Goal: Transaction & Acquisition: Purchase product/service

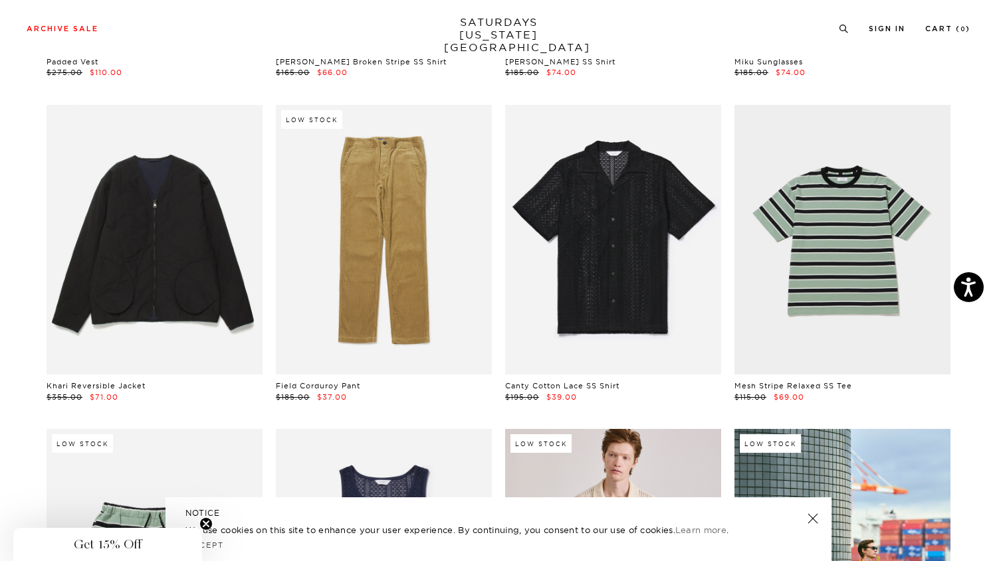
scroll to position [1075, 0]
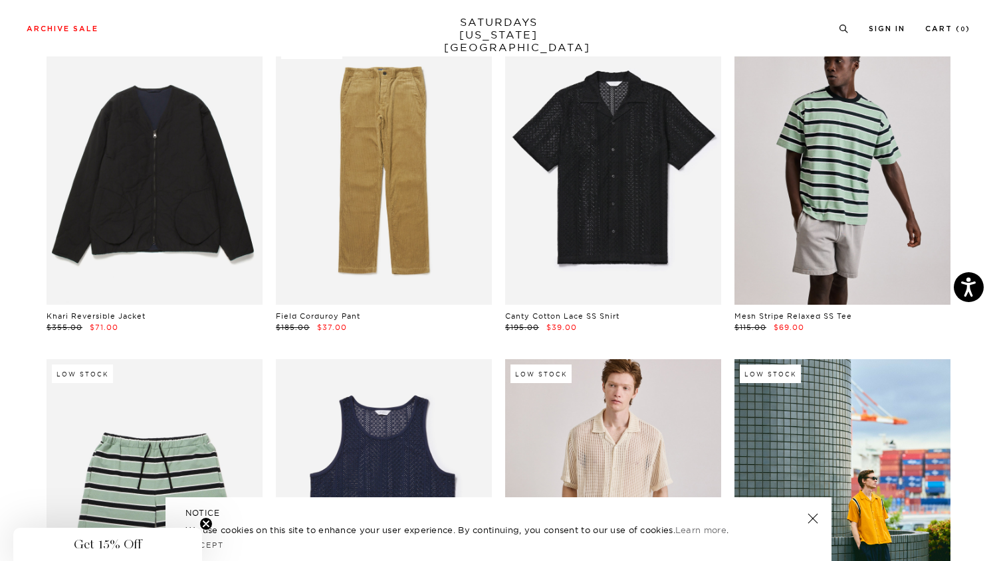
click at [826, 180] on link at bounding box center [842, 170] width 216 height 270
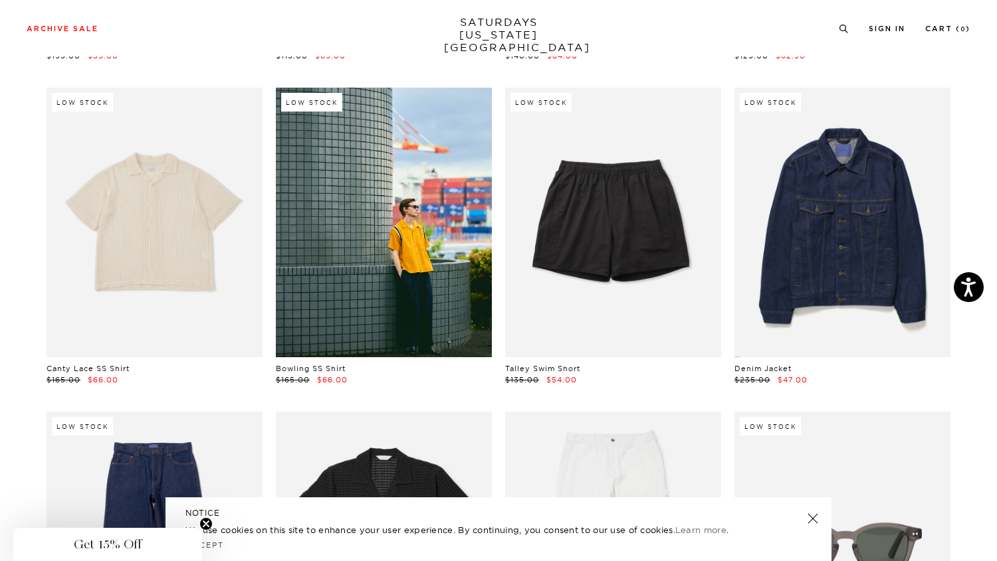
scroll to position [1349, 0]
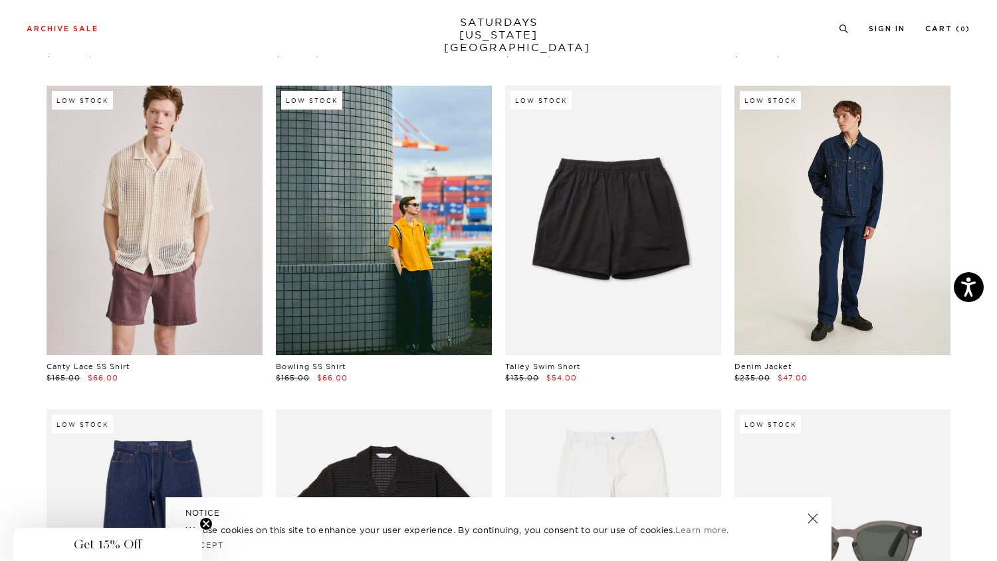
click at [813, 239] on link at bounding box center [842, 221] width 216 height 270
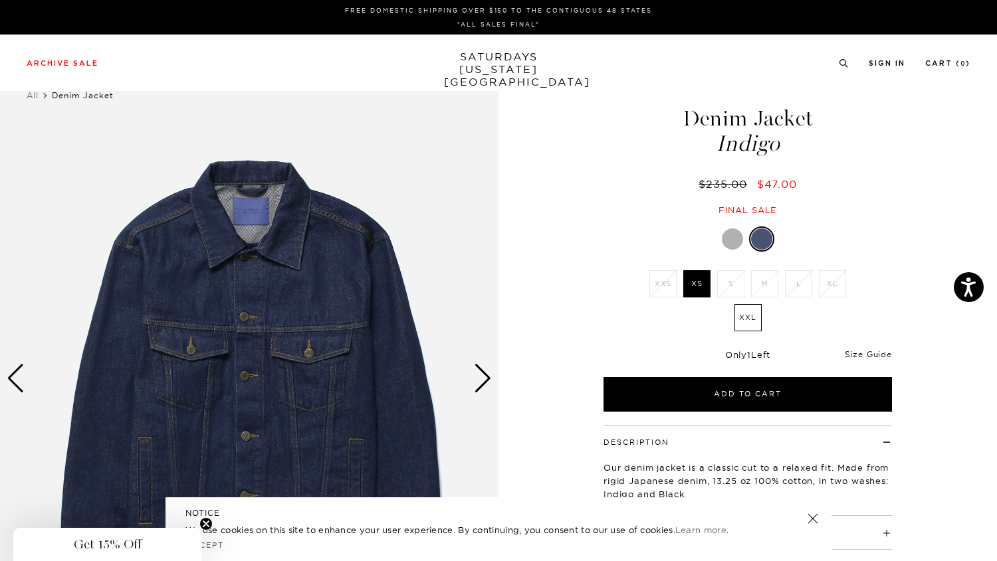
click at [852, 351] on link "Size Guide" at bounding box center [867, 354] width 47 height 10
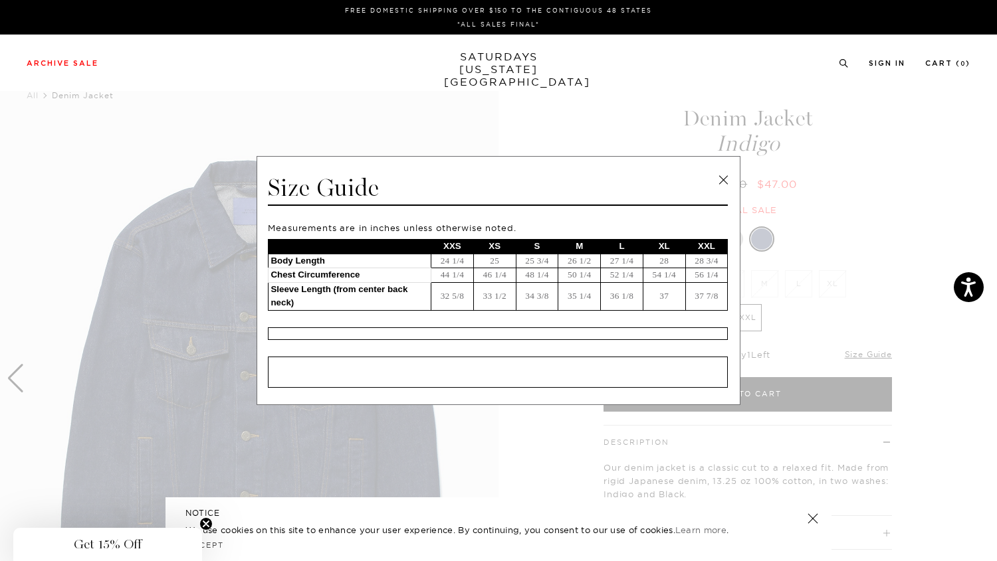
click at [725, 187] on link at bounding box center [723, 180] width 20 height 20
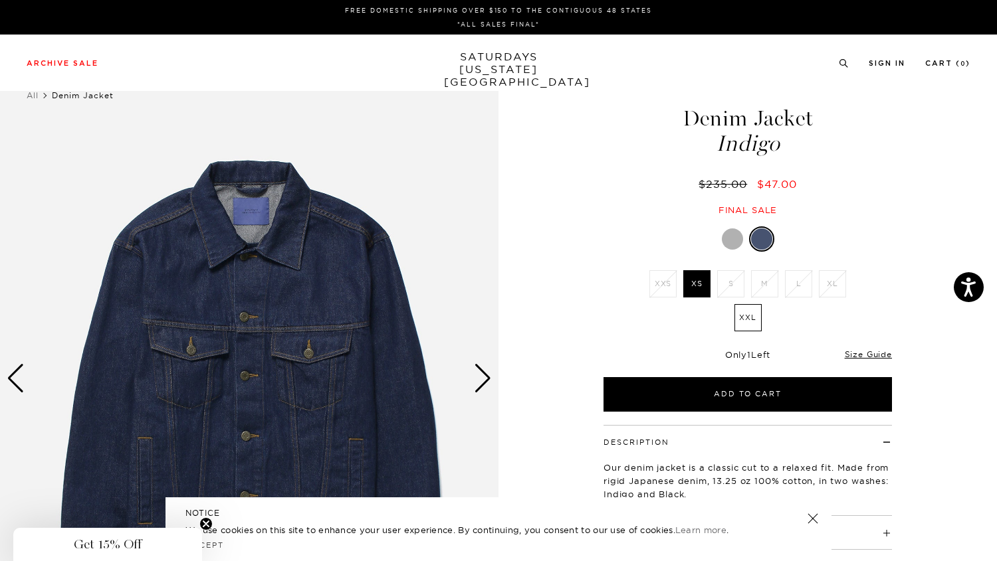
click at [728, 239] on div at bounding box center [732, 239] width 21 height 21
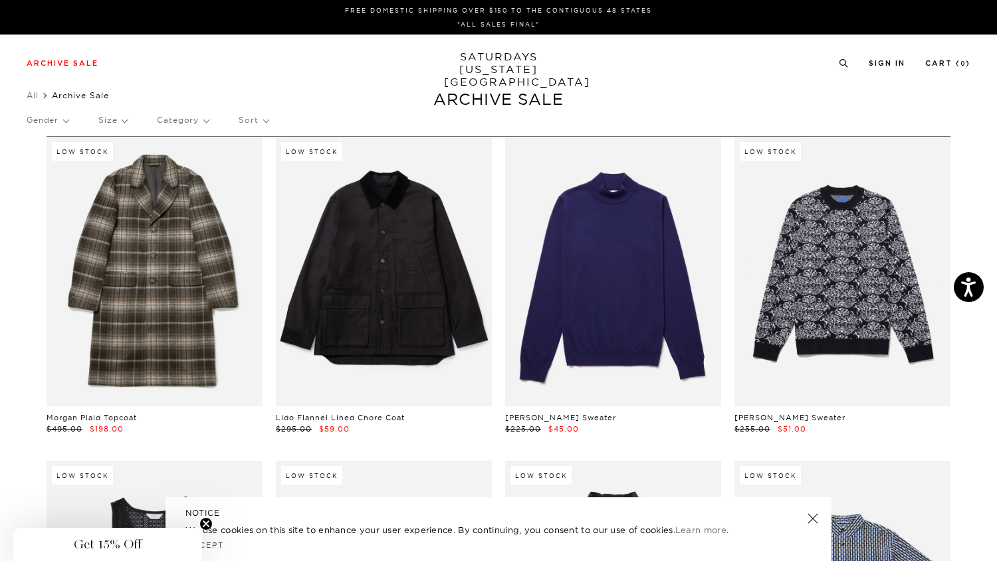
click at [114, 123] on p "Size" at bounding box center [112, 120] width 29 height 31
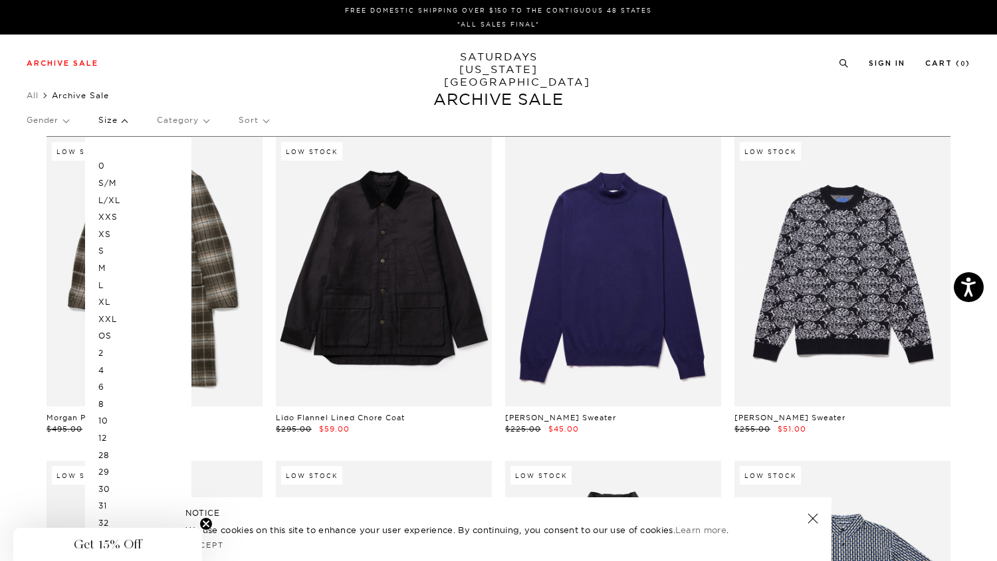
click at [110, 217] on p "XXS" at bounding box center [138, 217] width 80 height 17
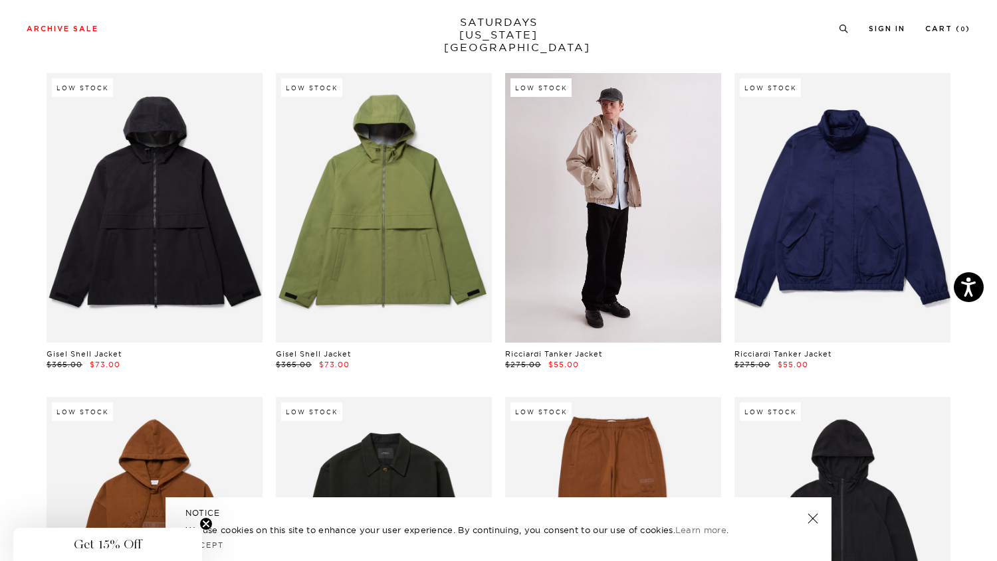
scroll to position [2071, 7]
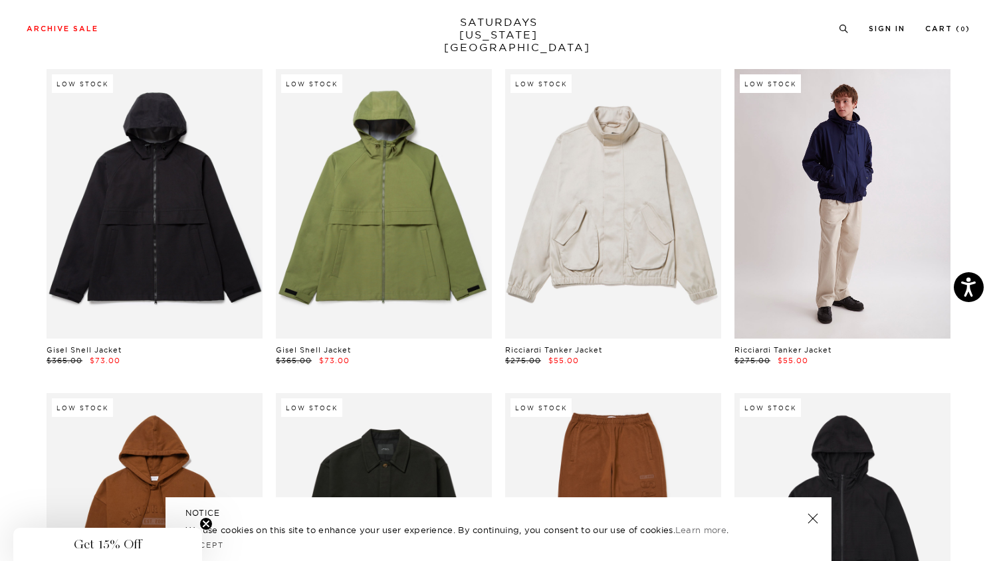
click at [790, 231] on link at bounding box center [842, 204] width 216 height 270
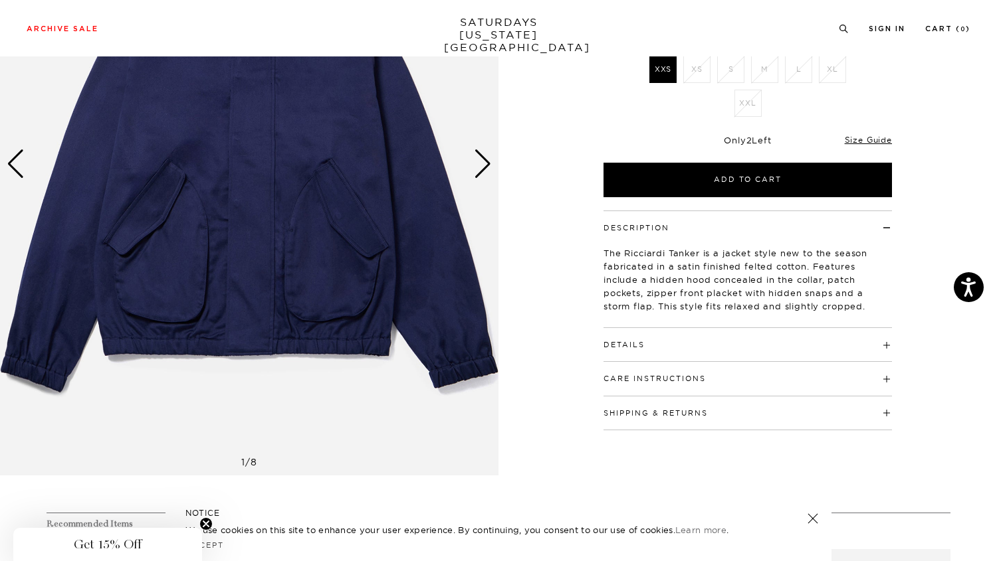
scroll to position [254, 5]
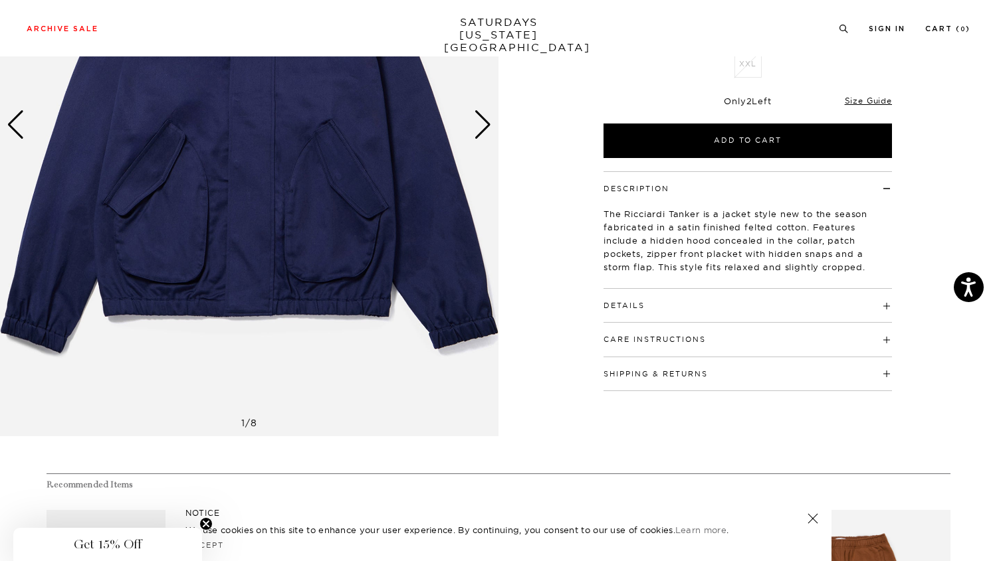
click at [679, 304] on h4 "Details" at bounding box center [747, 300] width 288 height 22
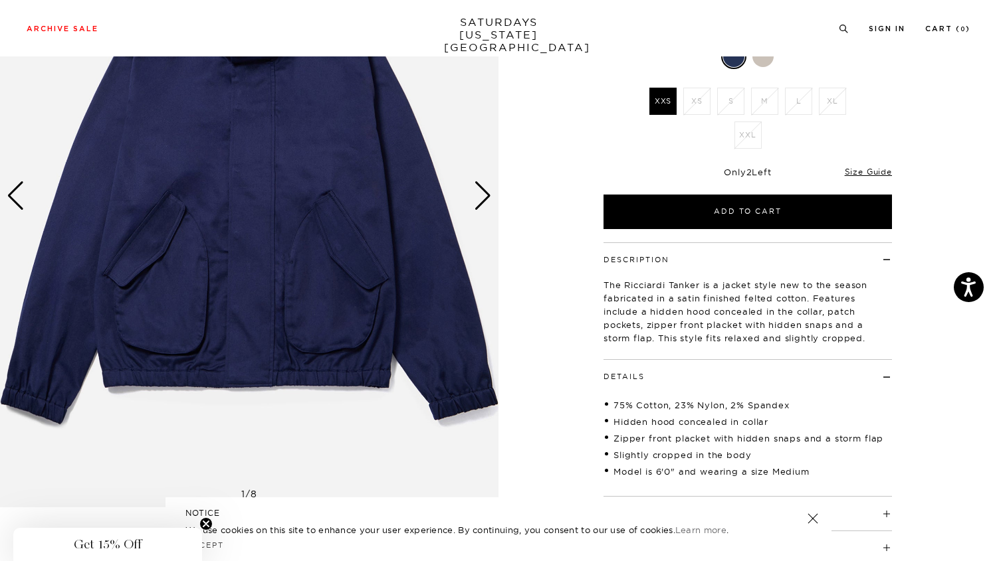
scroll to position [144, 5]
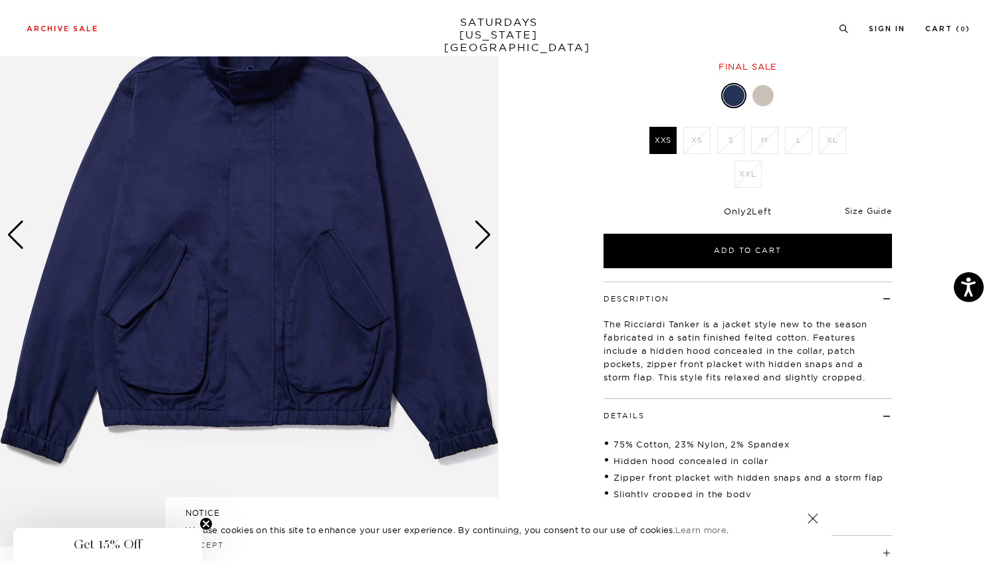
click at [858, 210] on link "Size Guide" at bounding box center [867, 211] width 47 height 10
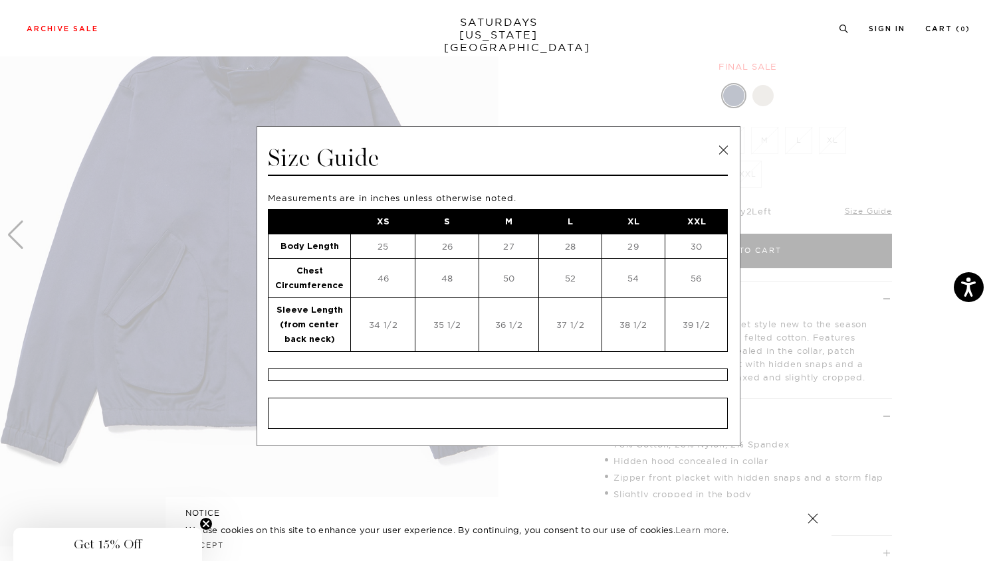
click at [718, 146] on link at bounding box center [723, 150] width 20 height 20
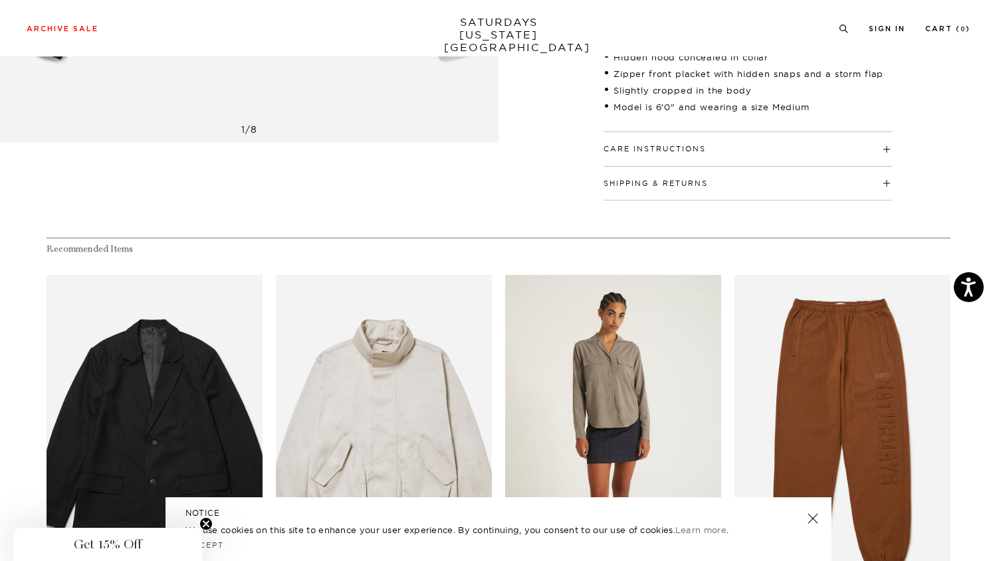
scroll to position [709, 5]
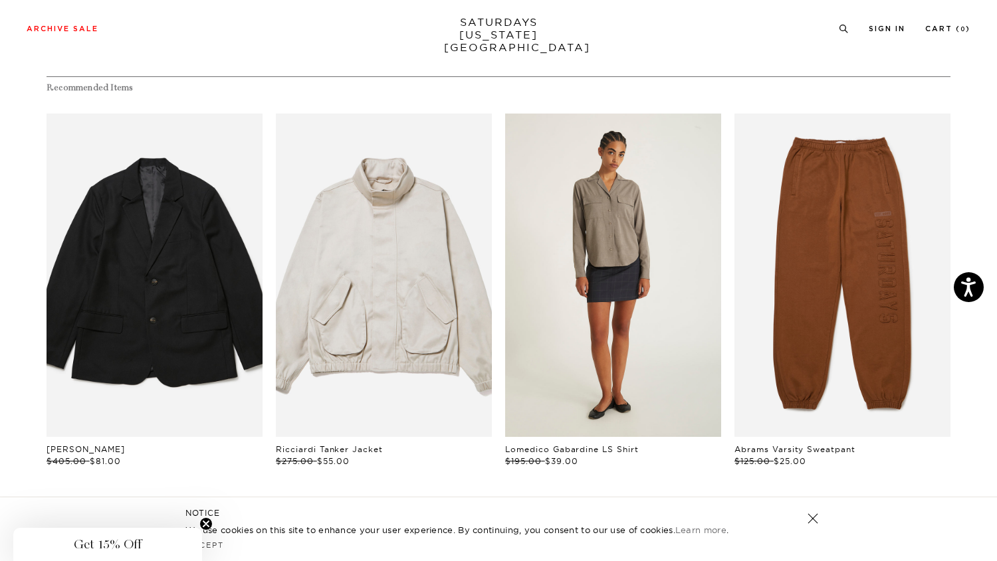
click at [553, 303] on link "files/W32420LS01-TAUPE_08.jpg" at bounding box center [613, 276] width 216 height 324
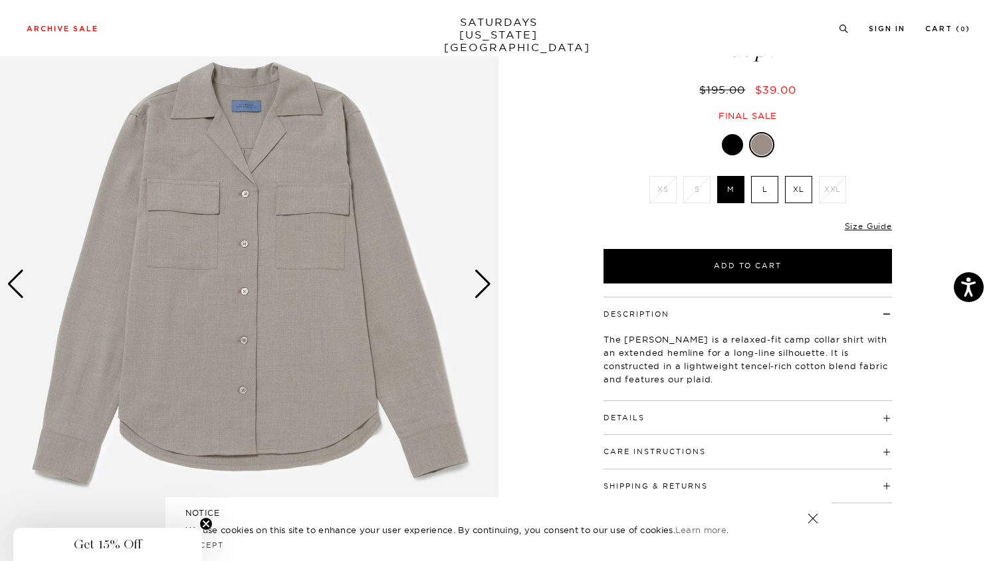
scroll to position [98, 0]
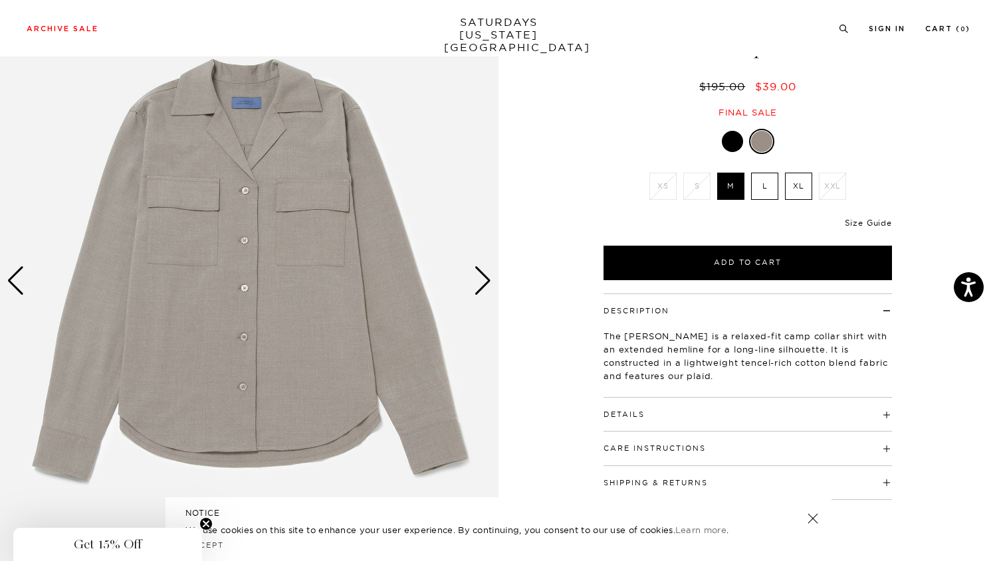
click at [867, 227] on link "Size Guide" at bounding box center [867, 223] width 47 height 10
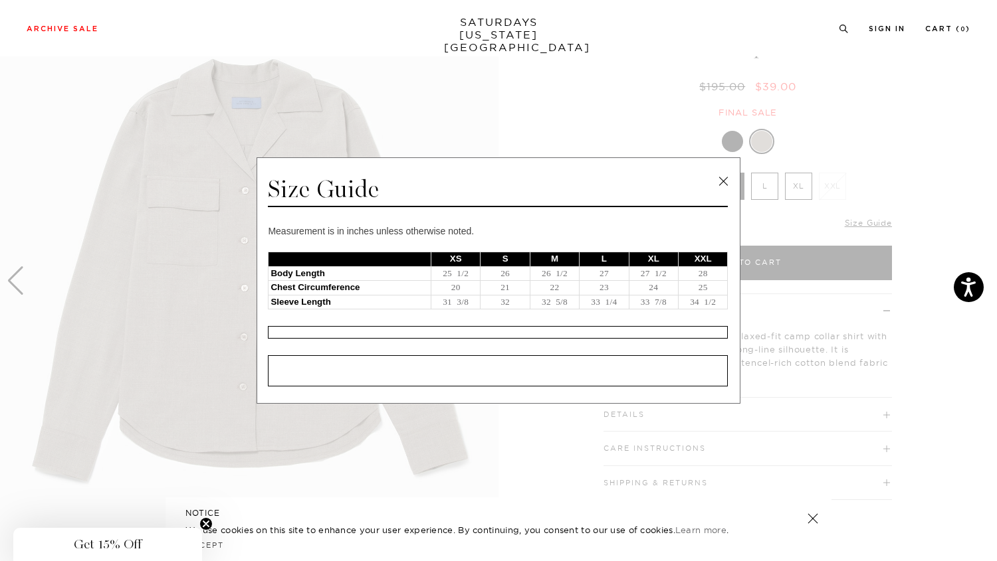
click at [714, 183] on link at bounding box center [723, 181] width 20 height 20
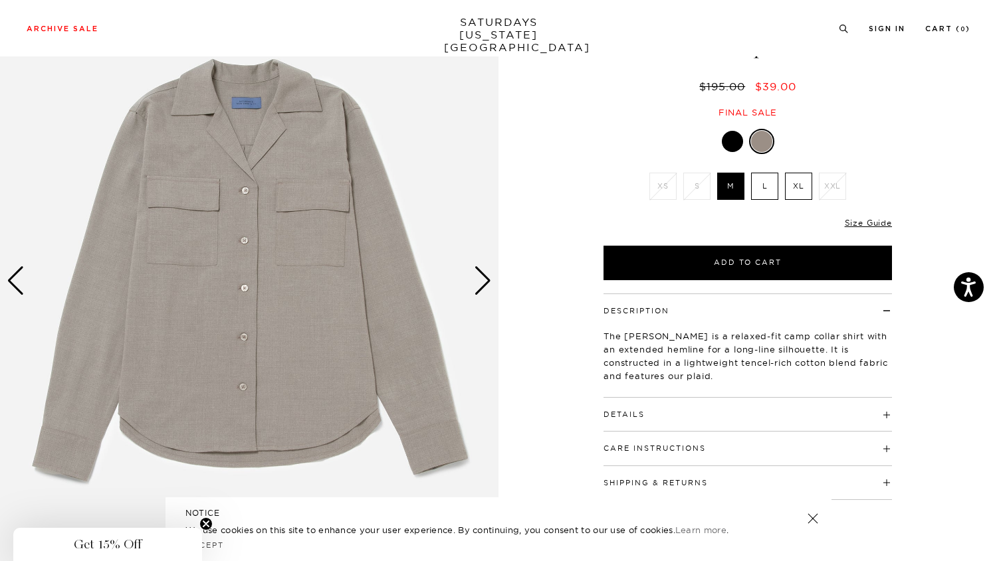
scroll to position [0, 0]
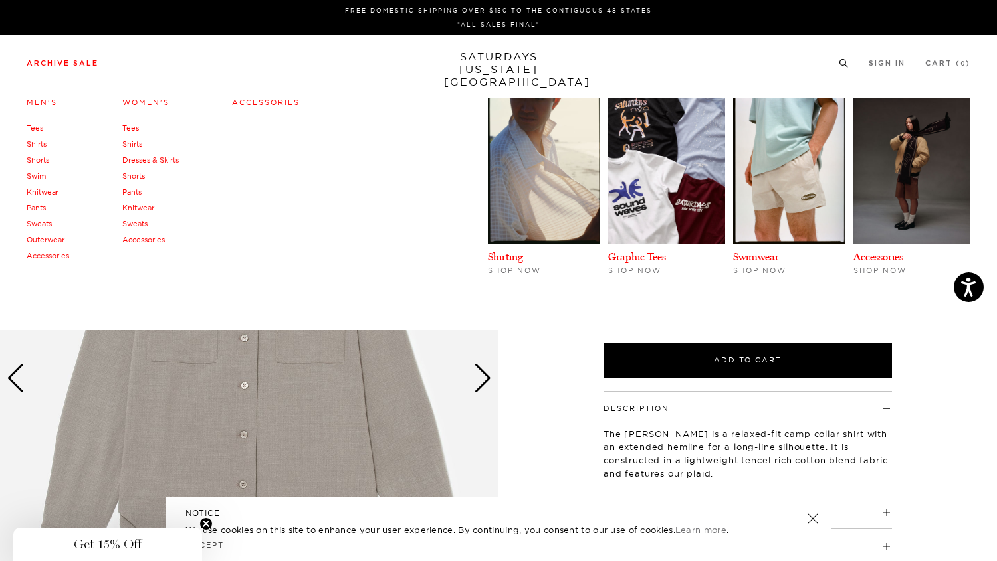
click at [144, 102] on link "Women's" at bounding box center [145, 102] width 47 height 9
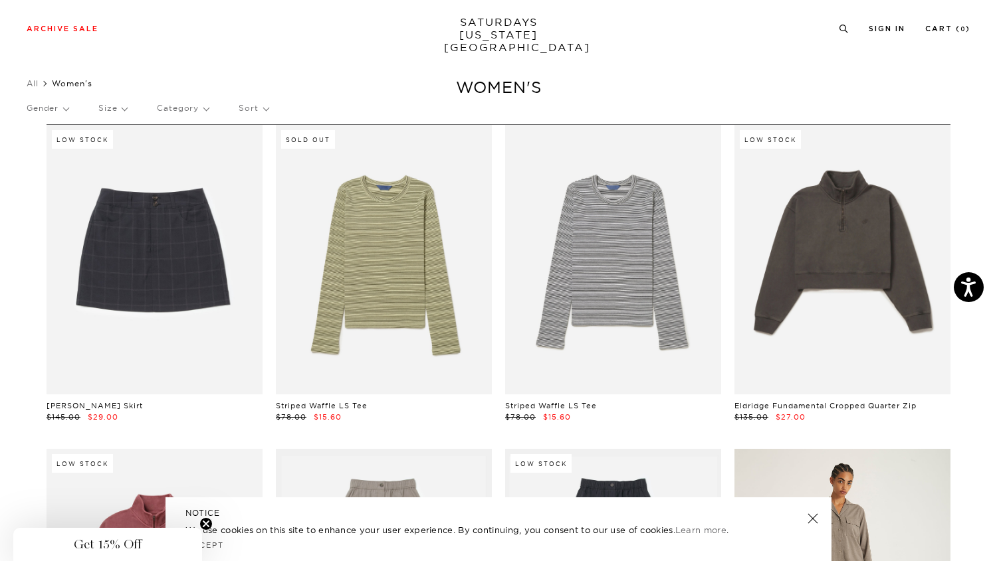
scroll to position [0, 6]
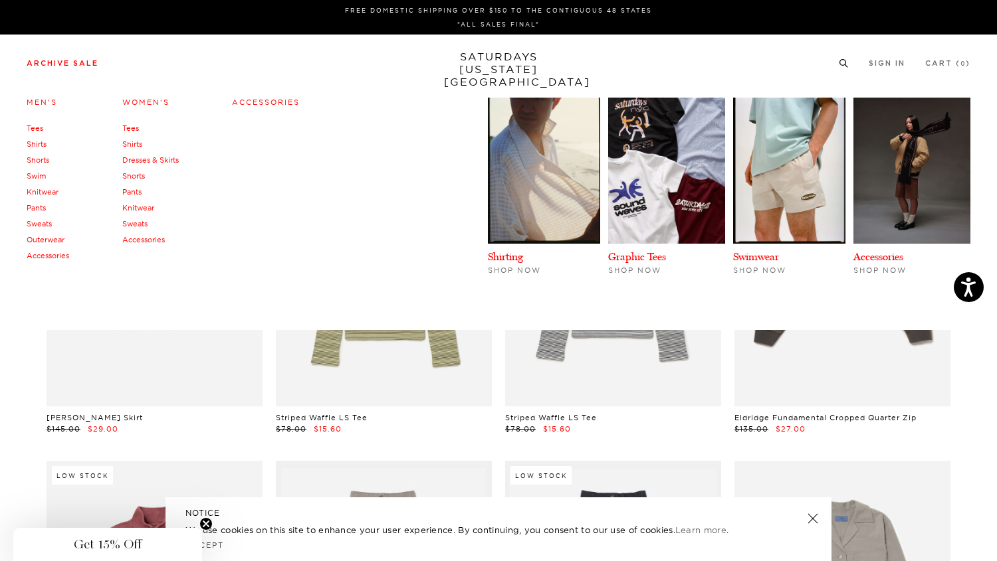
click at [37, 103] on link "Men's" at bounding box center [42, 102] width 31 height 9
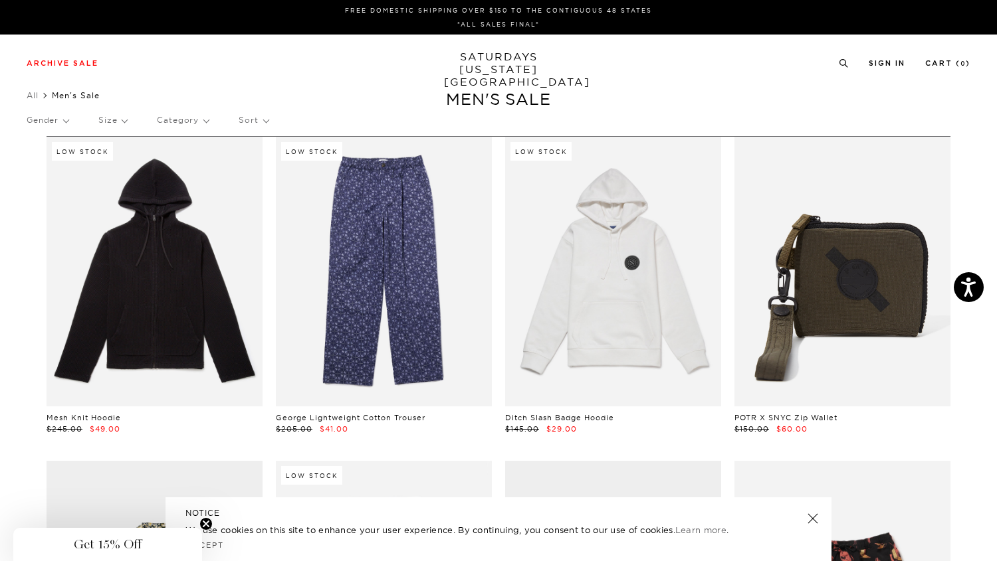
click at [113, 118] on p "Size" at bounding box center [112, 120] width 29 height 31
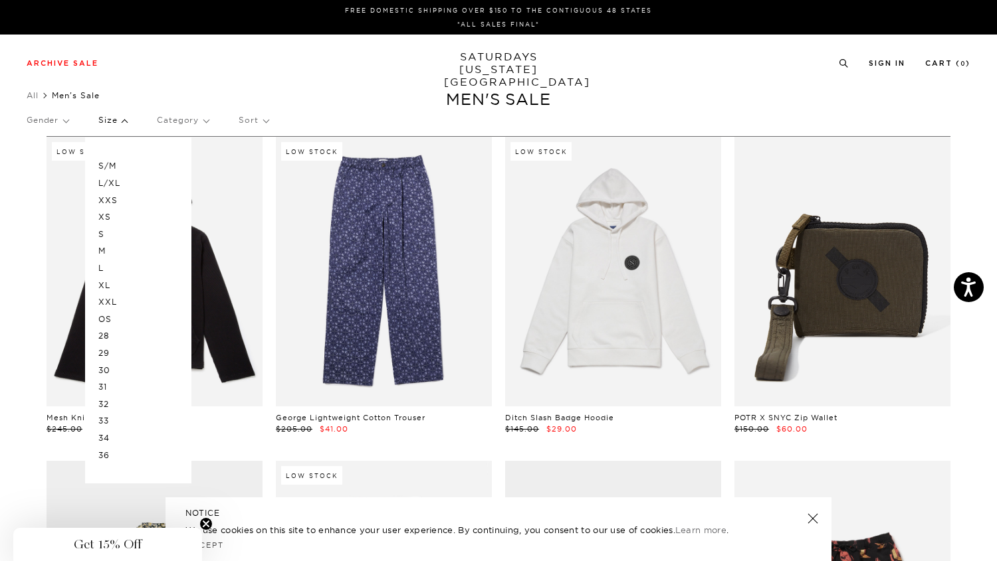
click at [106, 218] on p "XS" at bounding box center [138, 217] width 80 height 17
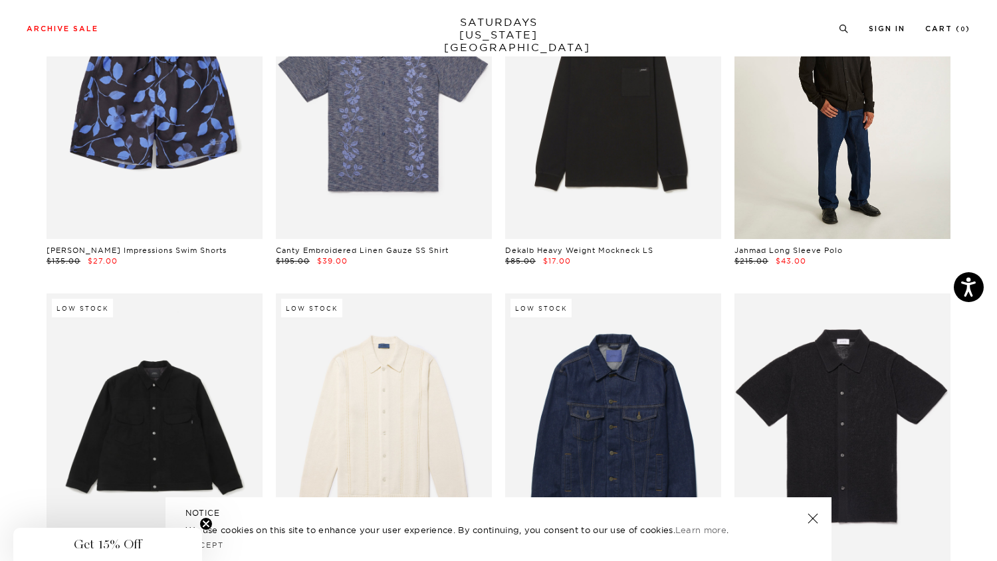
scroll to position [1943, 2]
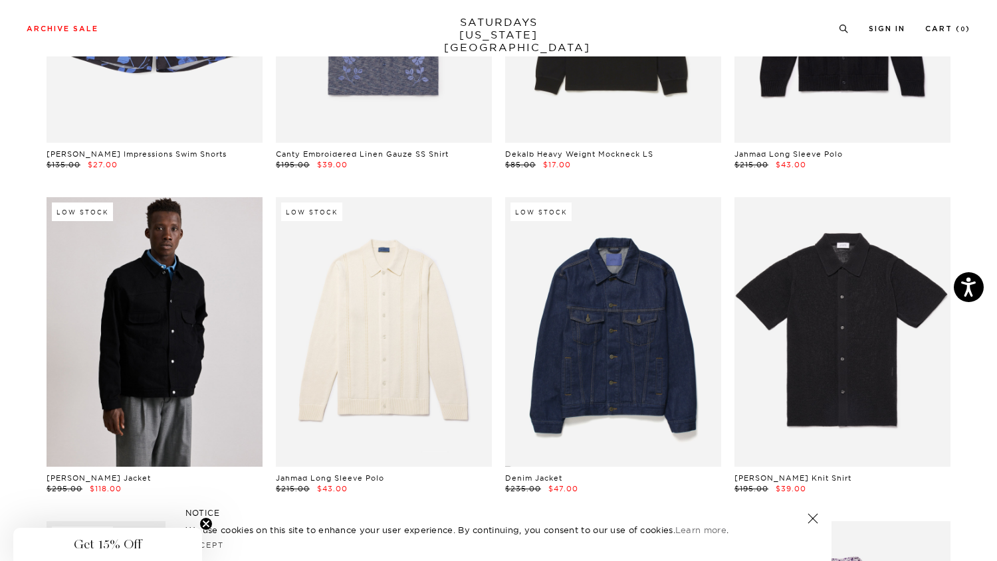
click at [183, 318] on link at bounding box center [155, 332] width 216 height 270
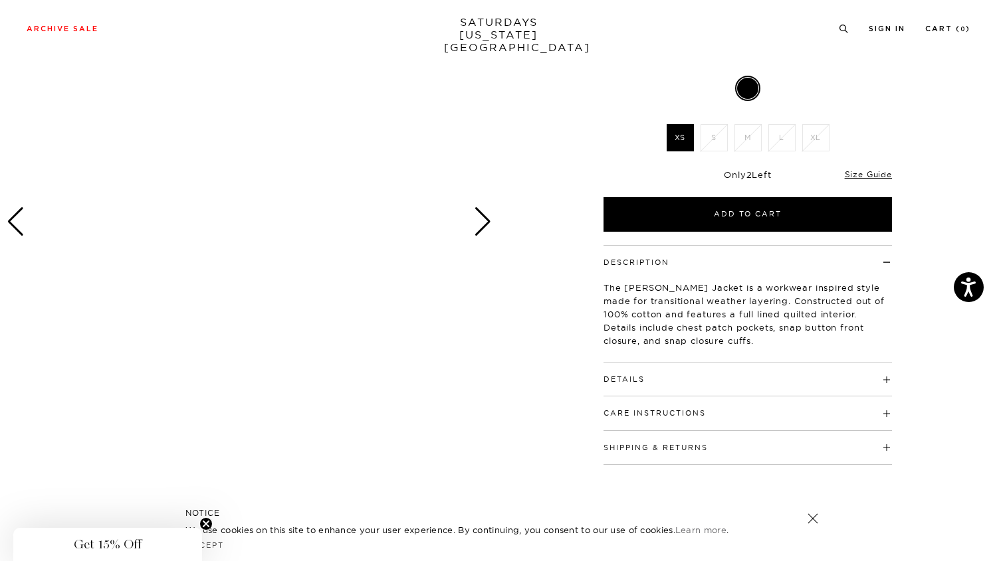
scroll to position [134, 0]
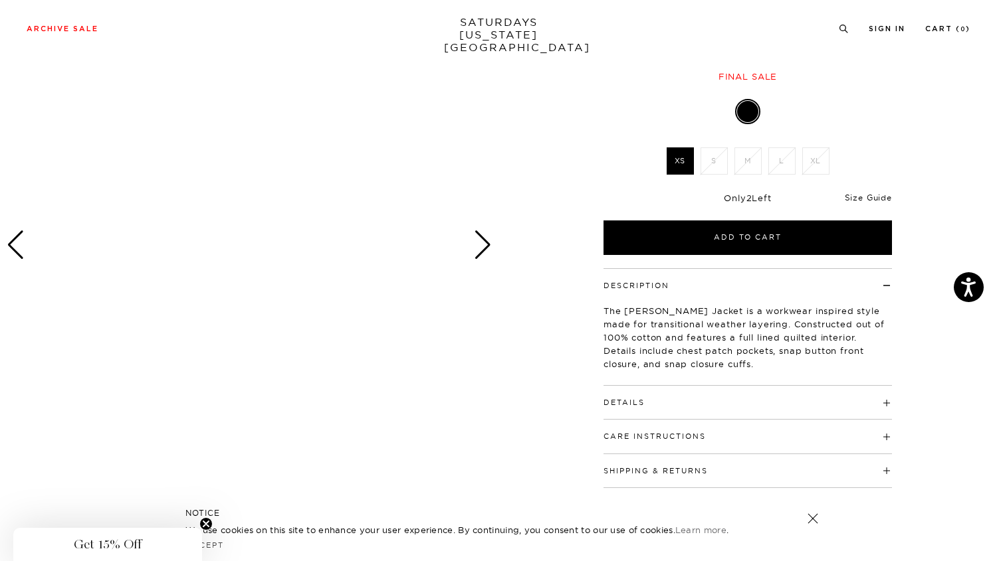
click at [868, 197] on link "Size Guide" at bounding box center [867, 198] width 47 height 10
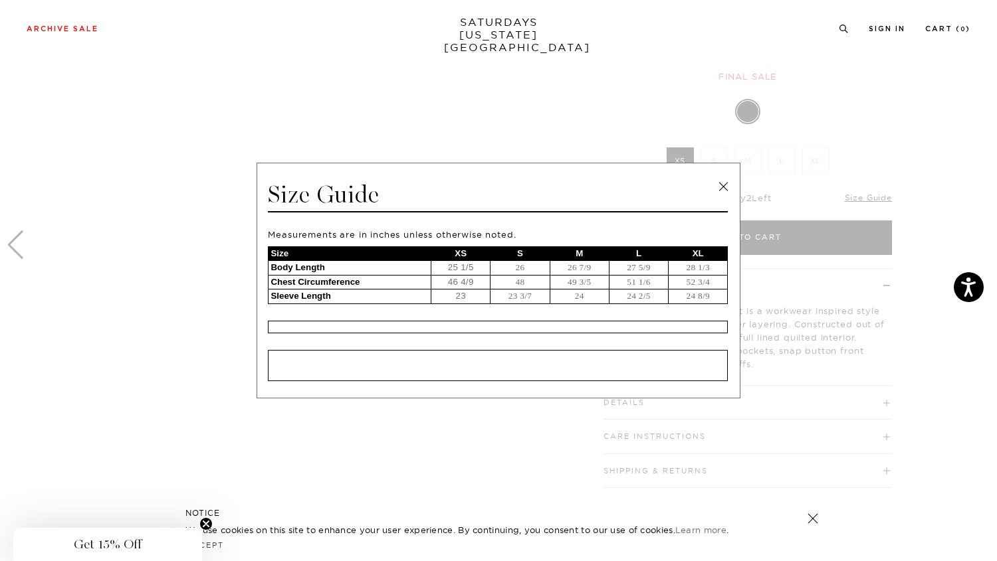
click at [724, 189] on link at bounding box center [723, 187] width 20 height 20
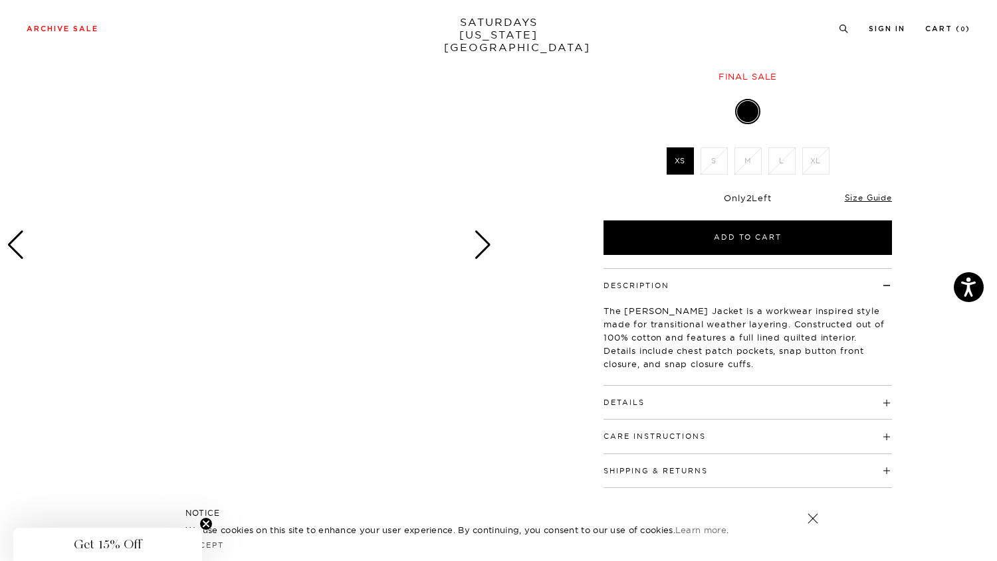
click at [644, 404] on h4 "Details" at bounding box center [747, 397] width 288 height 22
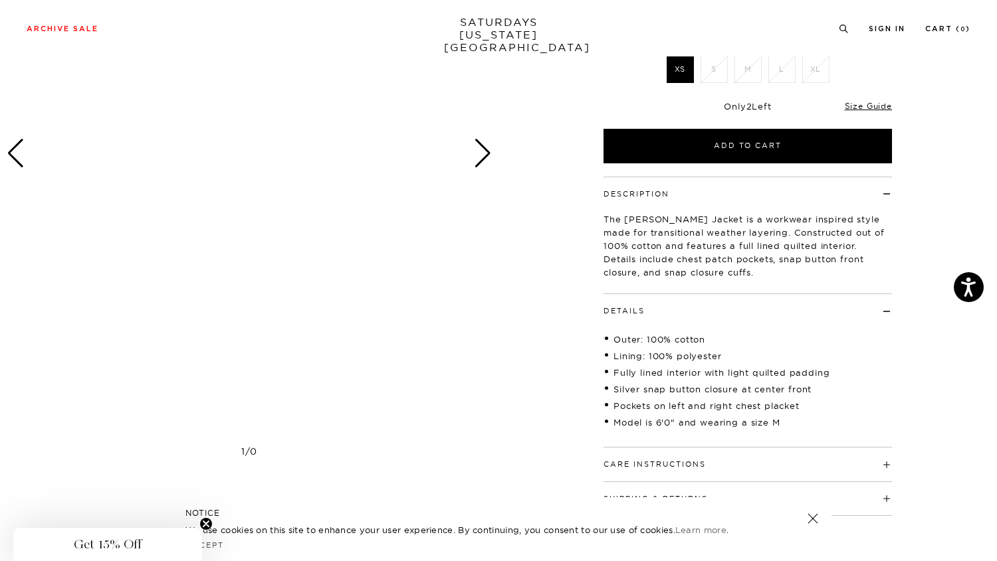
scroll to position [0, 0]
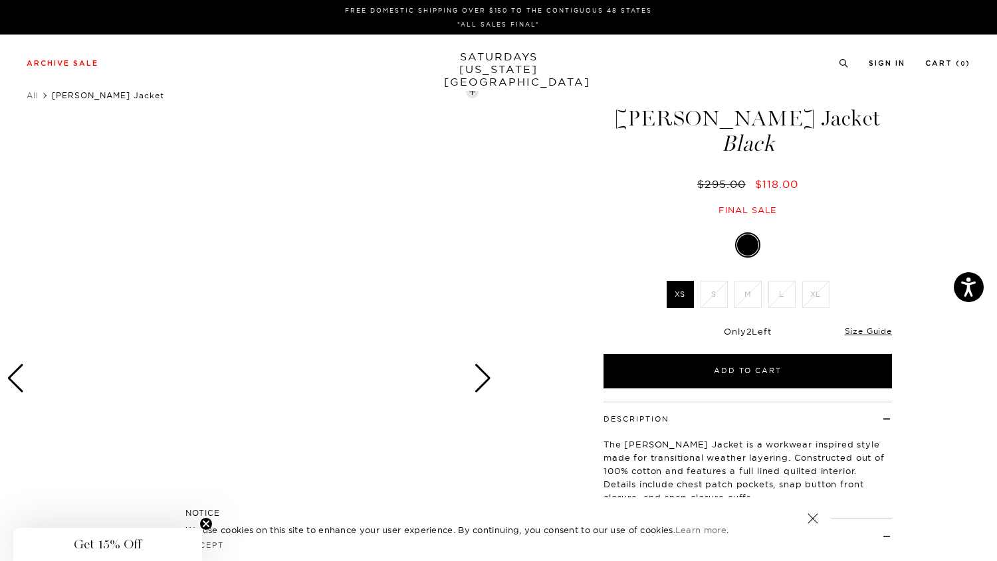
click at [476, 375] on div "Next slide" at bounding box center [483, 378] width 18 height 29
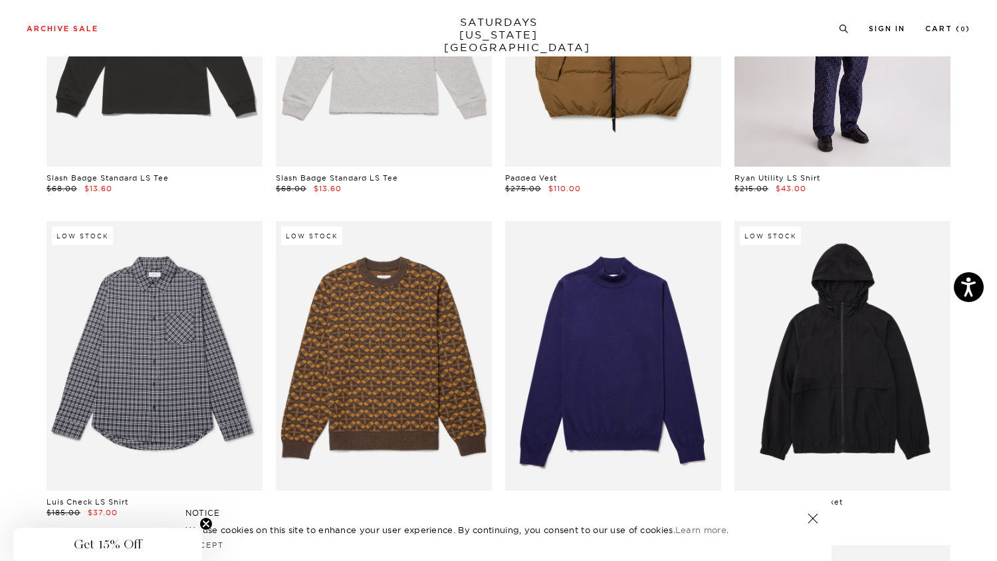
scroll to position [3999, 2]
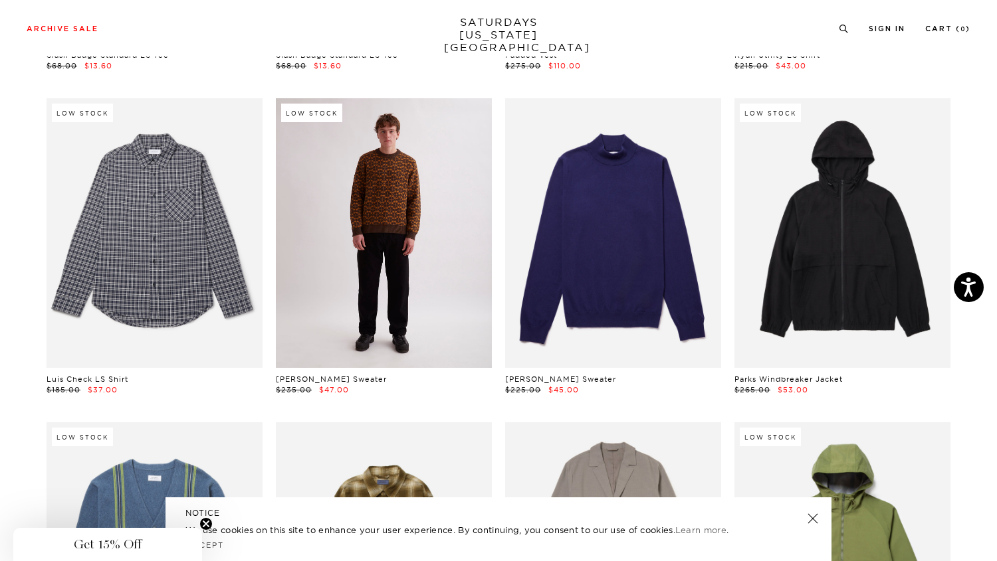
click at [359, 201] on link at bounding box center [384, 233] width 216 height 270
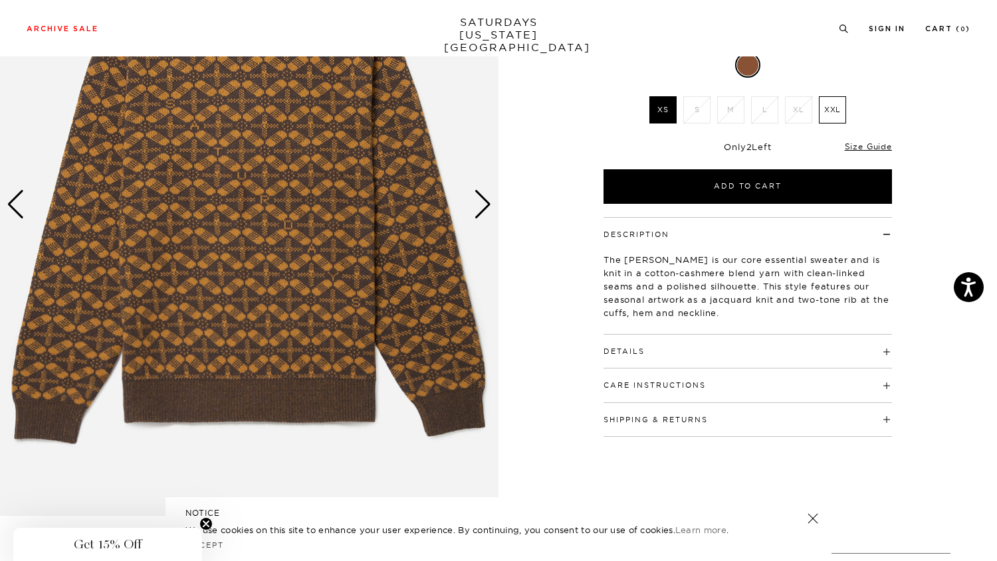
scroll to position [199, 0]
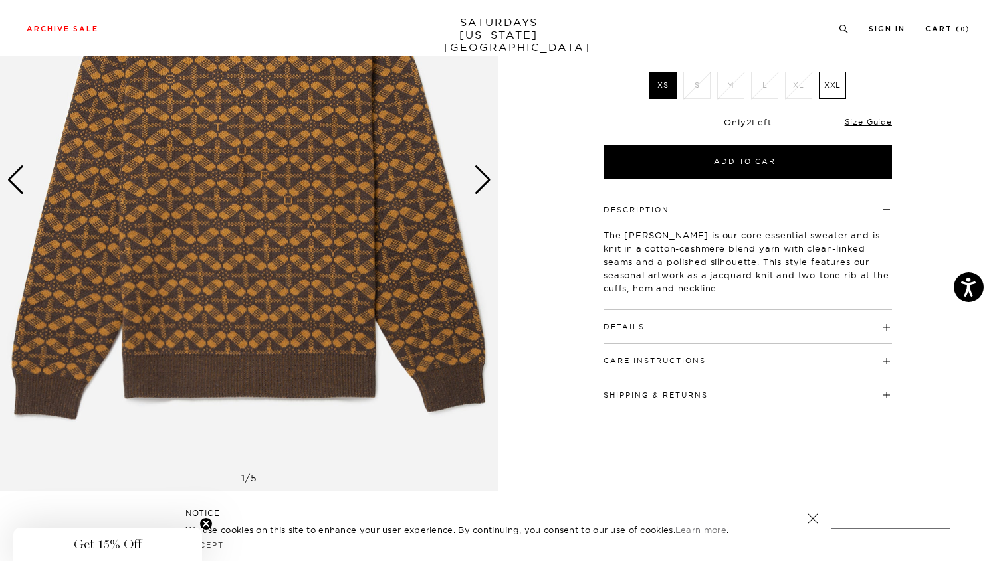
click at [627, 332] on h4 "Details" at bounding box center [747, 321] width 288 height 22
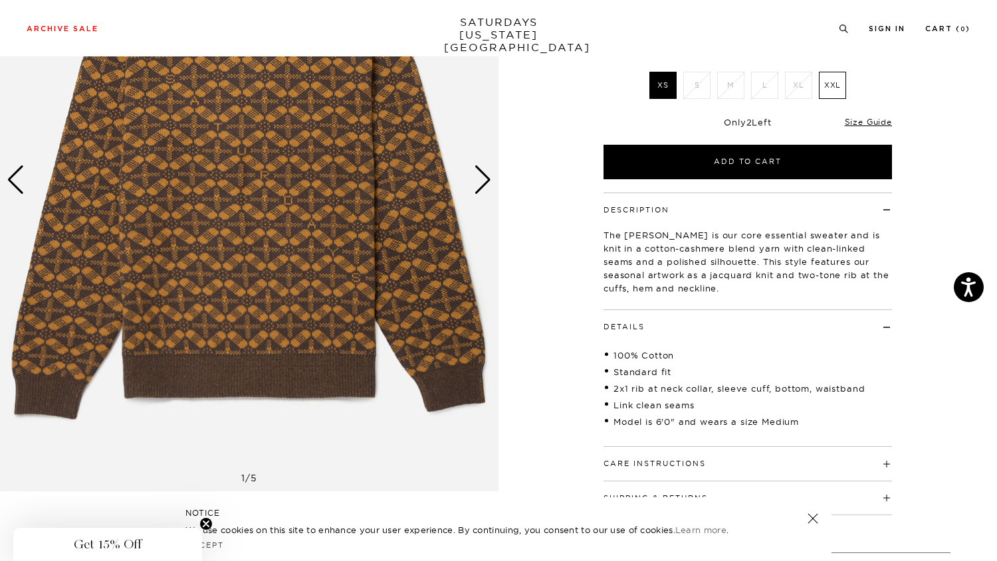
click at [478, 189] on div "Next slide" at bounding box center [483, 179] width 18 height 29
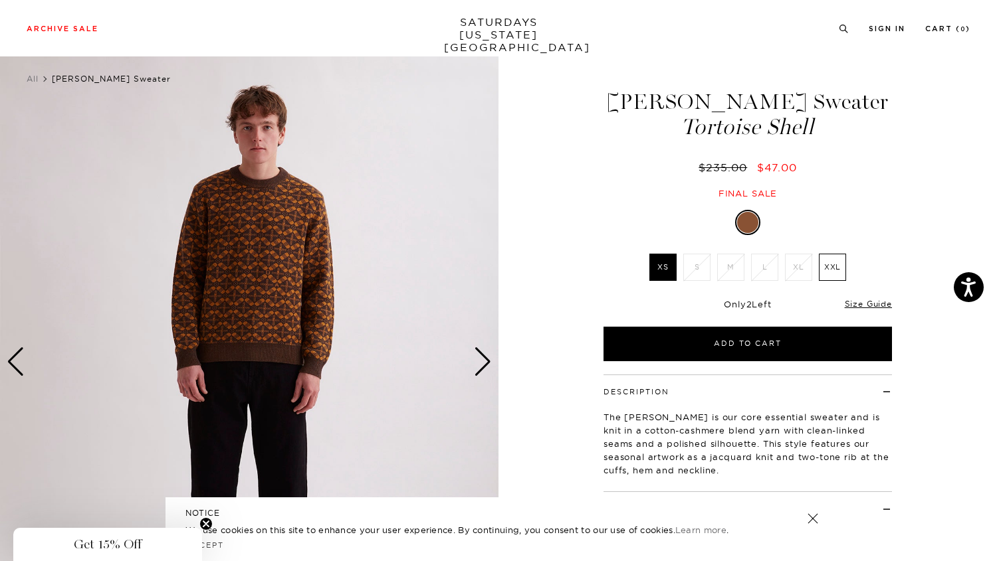
scroll to position [114, 0]
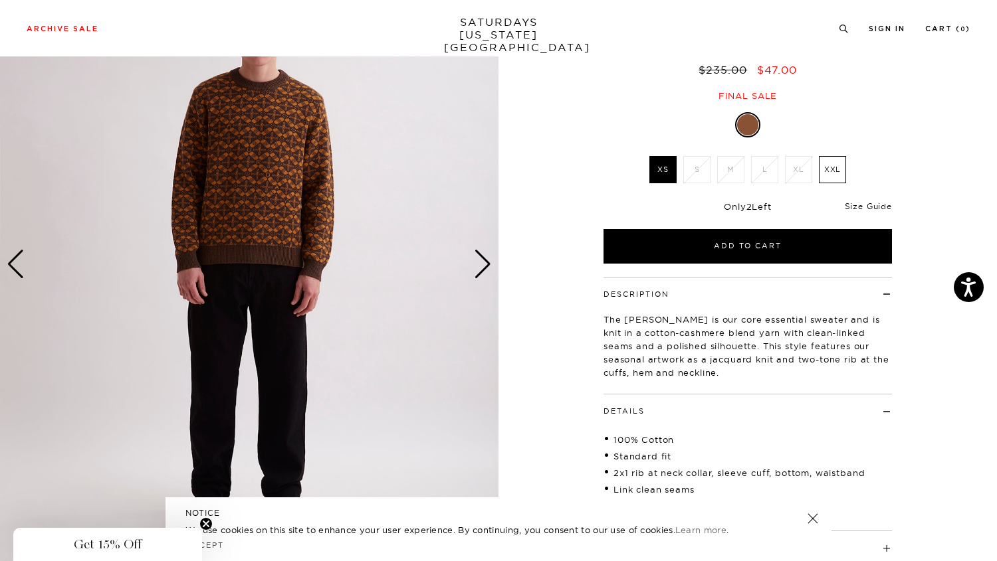
click at [856, 203] on link "Size Guide" at bounding box center [867, 206] width 47 height 10
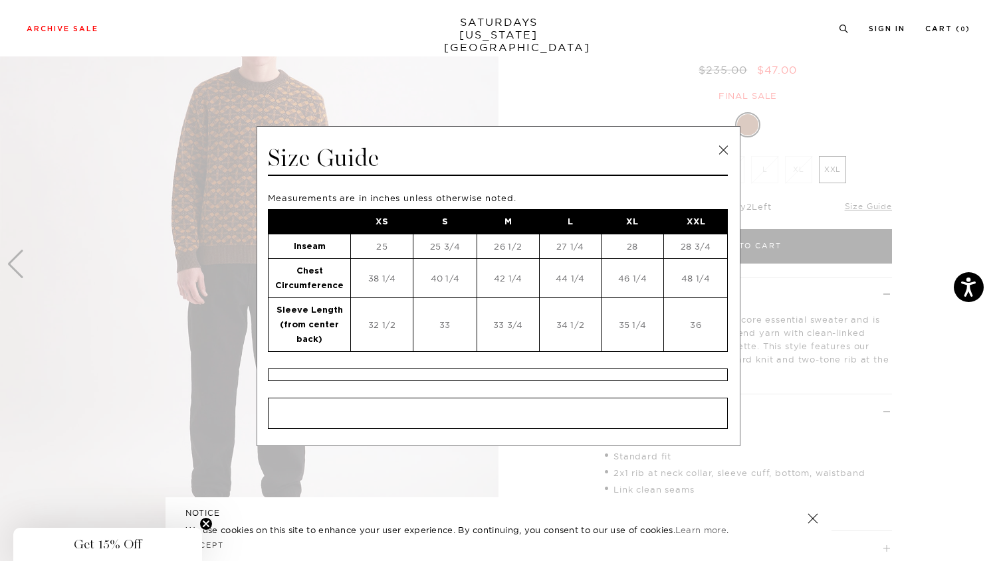
click at [721, 147] on link at bounding box center [723, 150] width 20 height 20
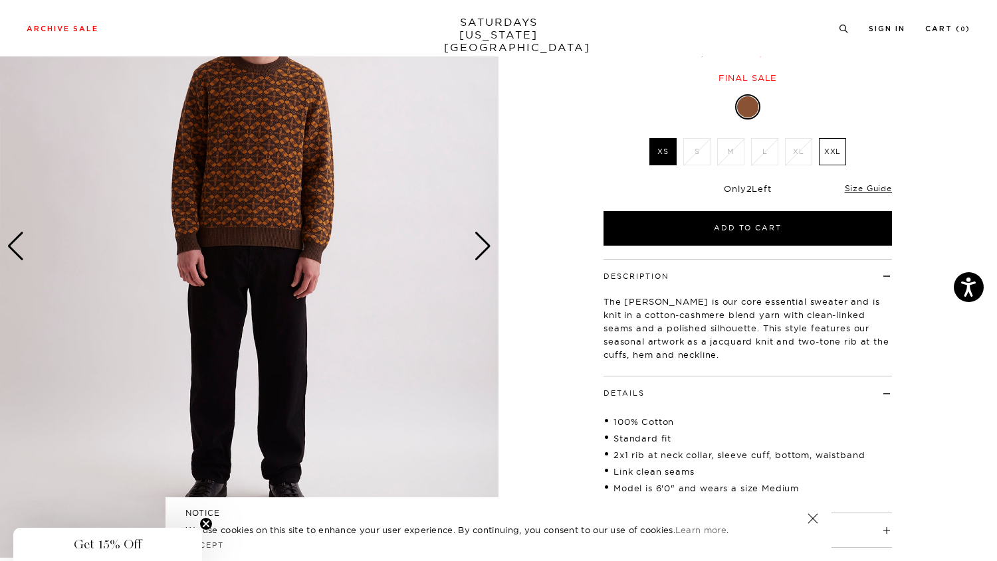
scroll to position [306, 0]
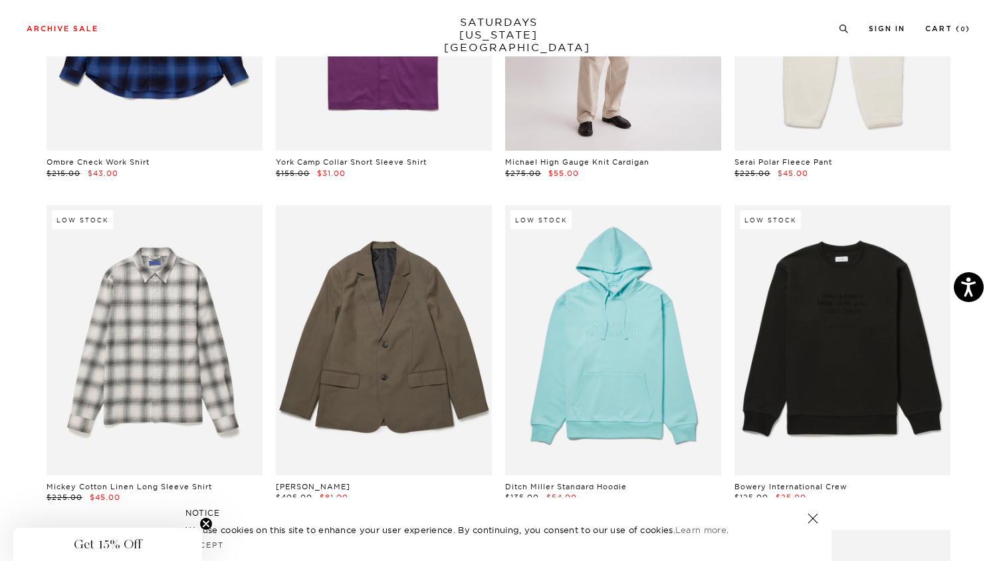
scroll to position [6297, 2]
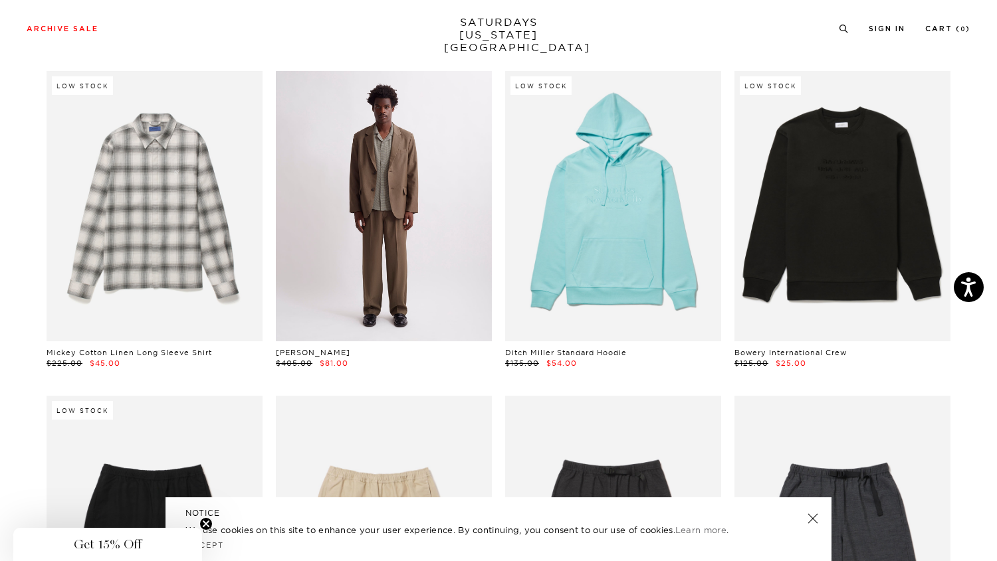
click at [337, 190] on link at bounding box center [384, 206] width 216 height 270
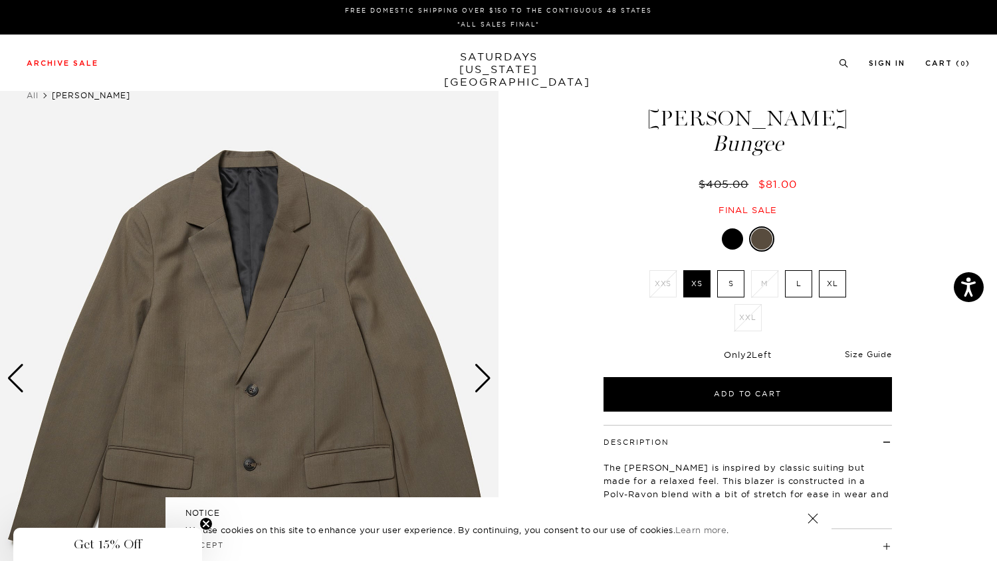
click at [872, 357] on link "Size Guide" at bounding box center [867, 354] width 47 height 10
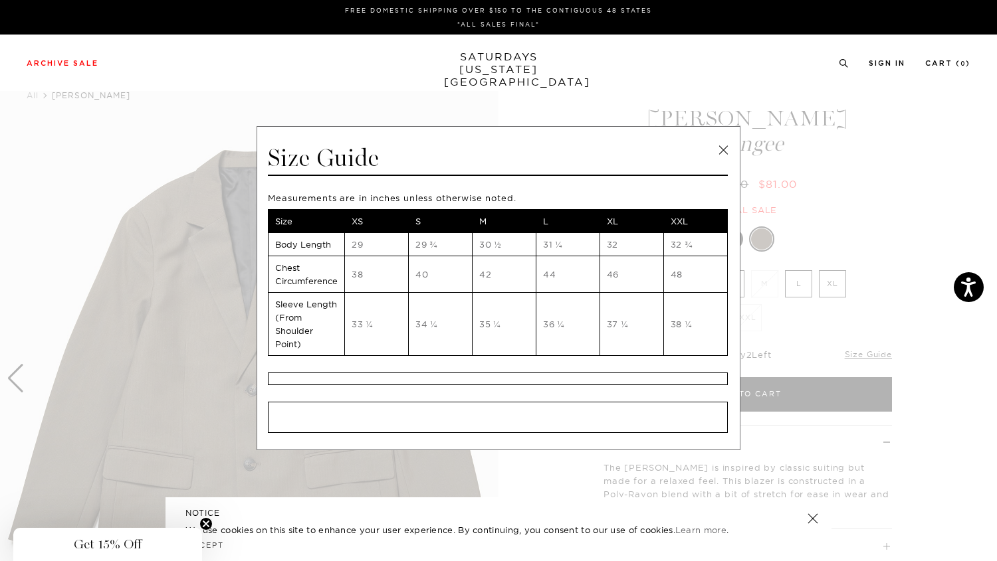
click at [725, 147] on link at bounding box center [723, 150] width 20 height 20
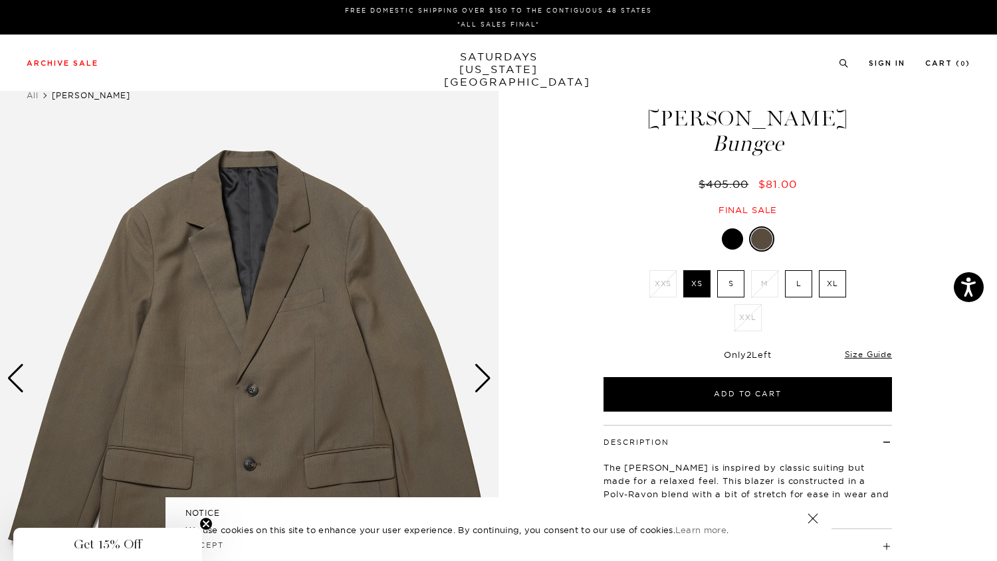
click at [728, 237] on div at bounding box center [732, 239] width 21 height 21
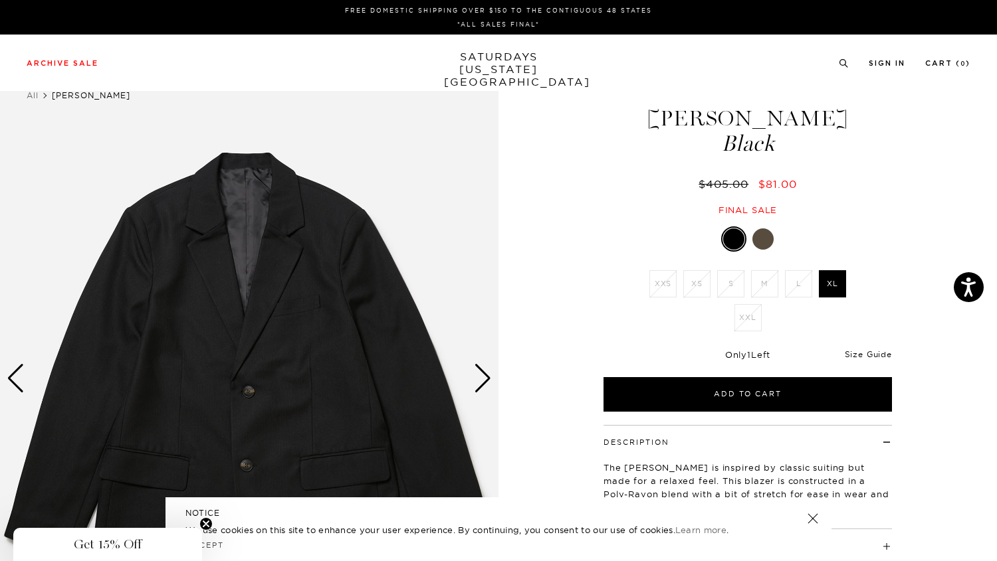
click at [873, 350] on link "Size Guide" at bounding box center [867, 354] width 47 height 10
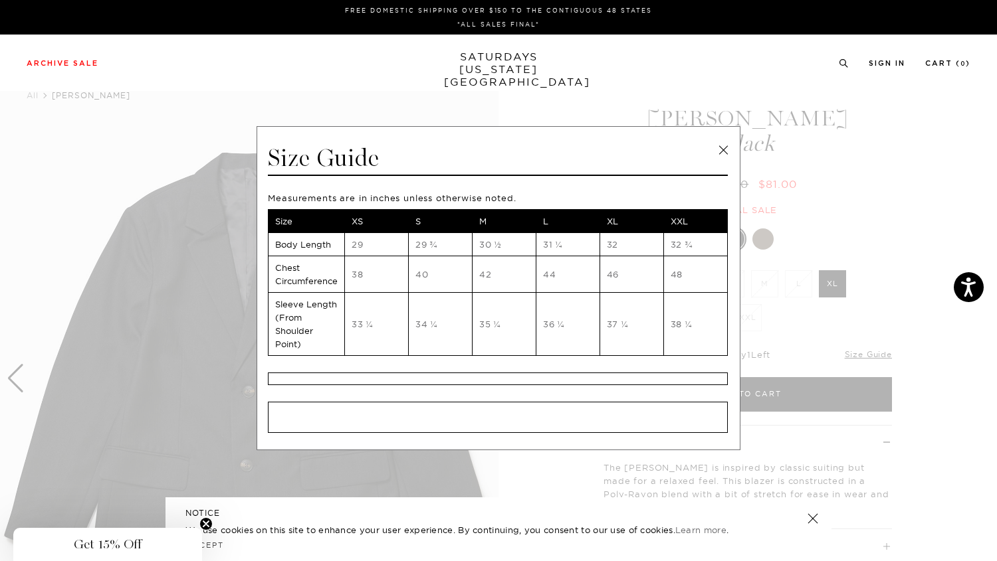
click at [721, 153] on link at bounding box center [723, 150] width 20 height 20
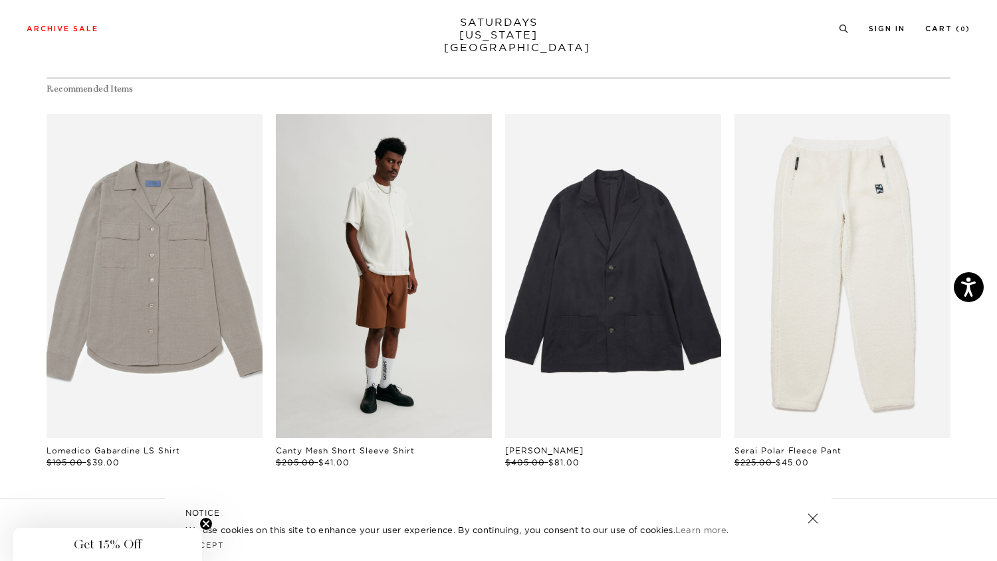
scroll to position [665, 0]
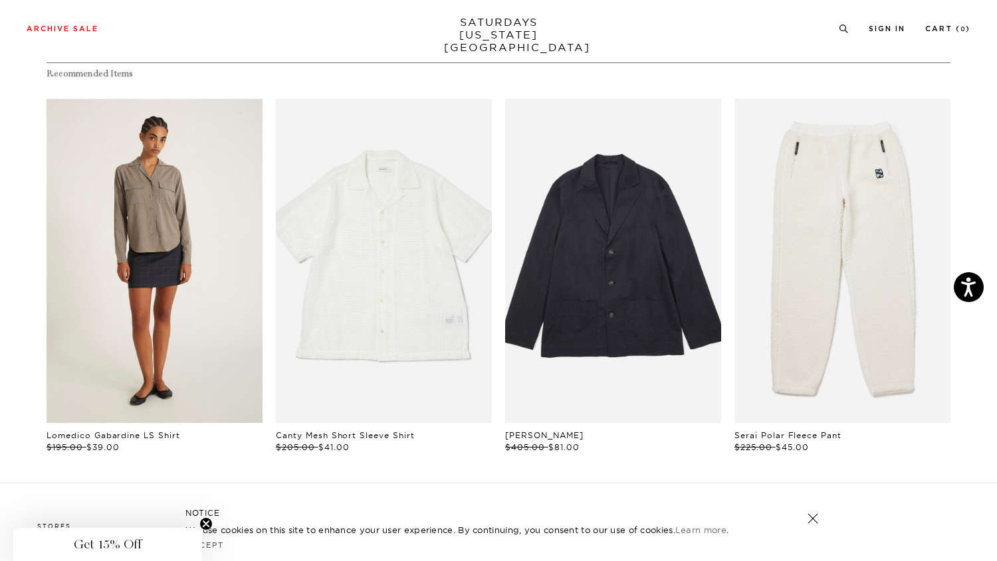
click at [208, 286] on link "files/W32420LS01-TAUPE_08.jpg" at bounding box center [155, 261] width 216 height 324
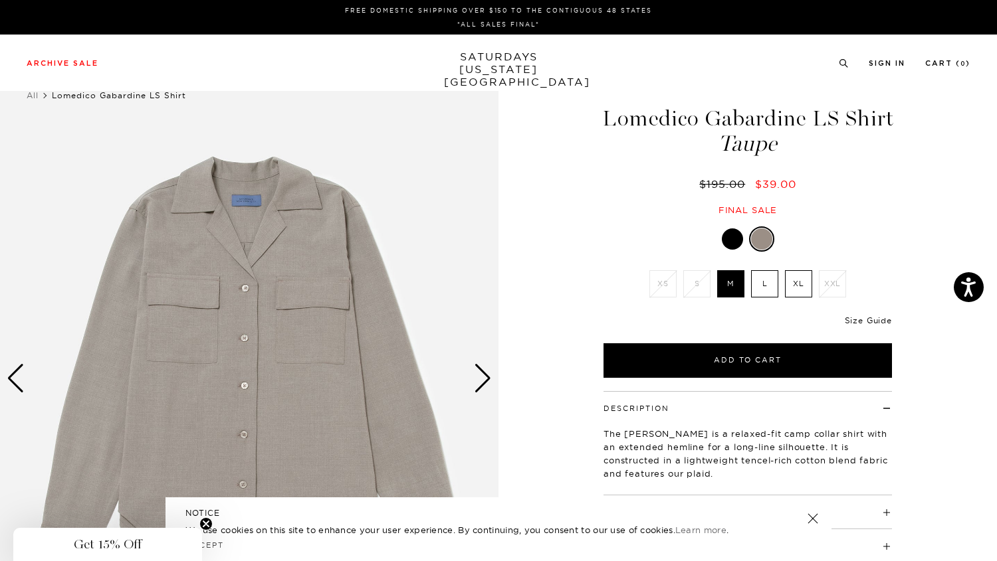
click at [860, 322] on link "Size Guide" at bounding box center [867, 321] width 47 height 10
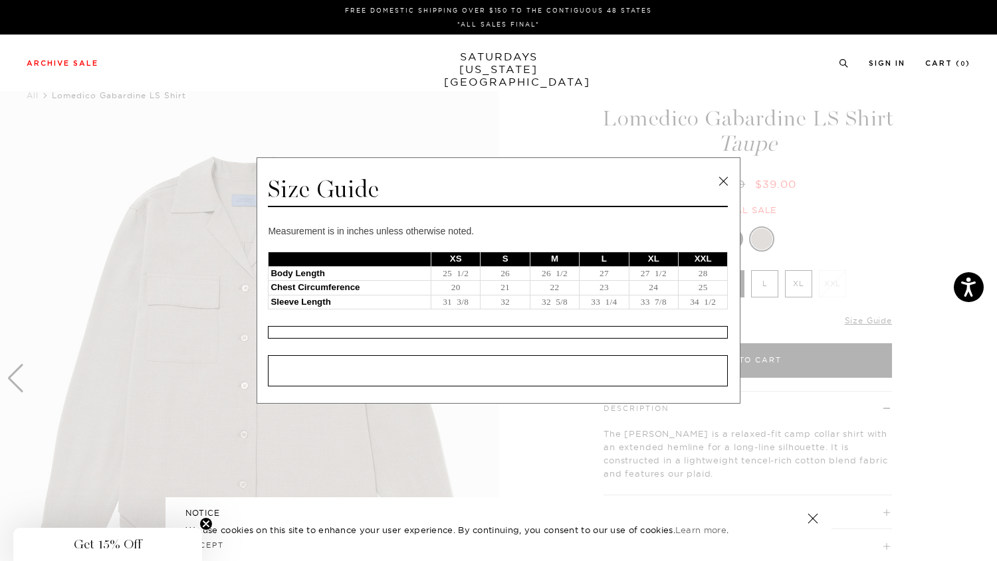
click at [722, 175] on link at bounding box center [723, 181] width 20 height 20
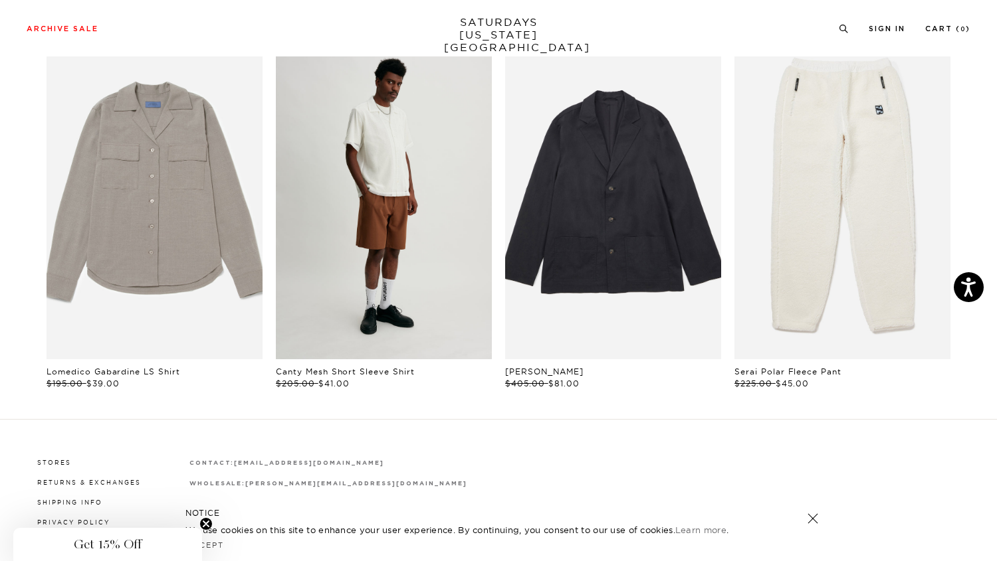
scroll to position [618, 6]
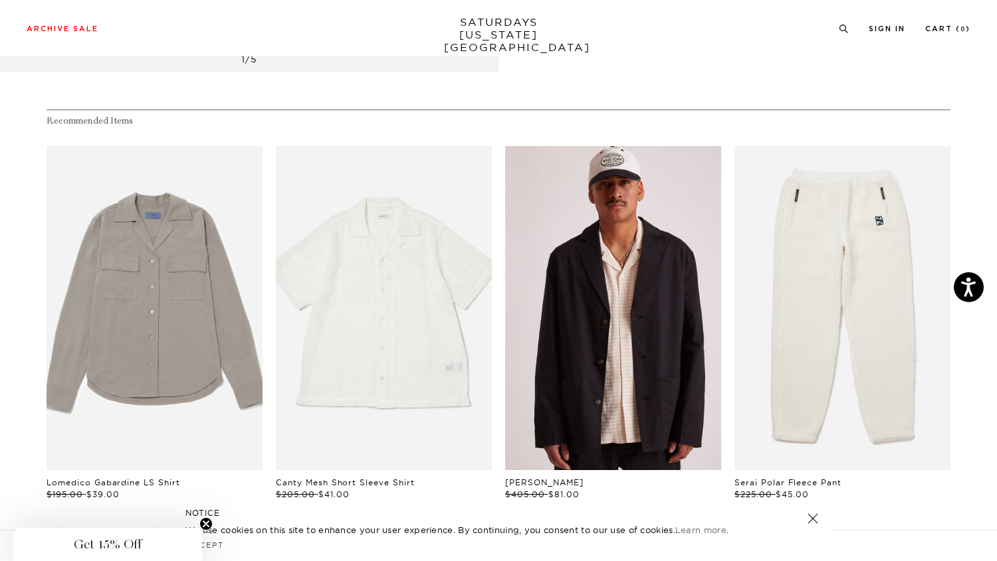
click at [570, 322] on link "files/U22417JA01-BLACK_04.jpg" at bounding box center [613, 308] width 216 height 324
